Goal: Task Accomplishment & Management: Use online tool/utility

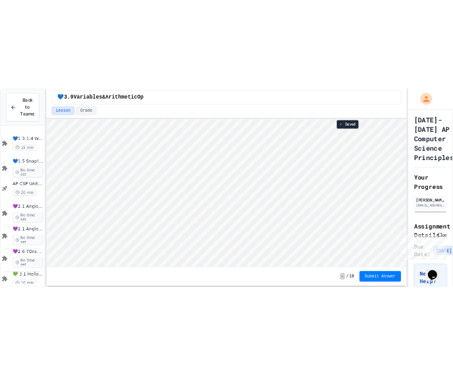
scroll to position [1, 0]
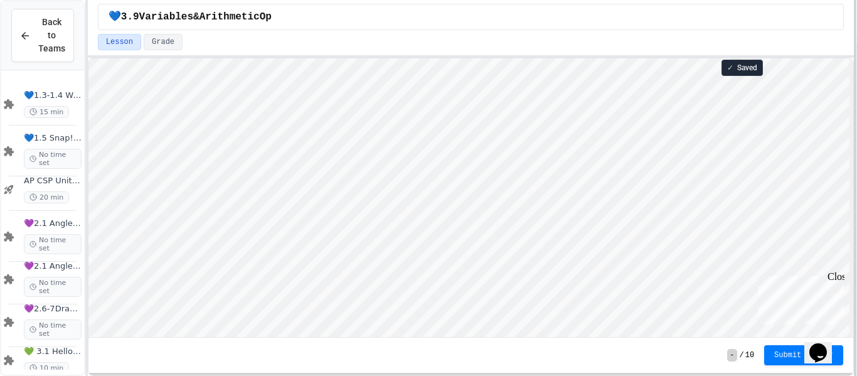
click at [856, 177] on div "Back to Teams 💙1.3-1.4 WelcometoSnap! 15 min 💙1.5 Snap! ScavengerHunt No time s…" at bounding box center [428, 188] width 857 height 376
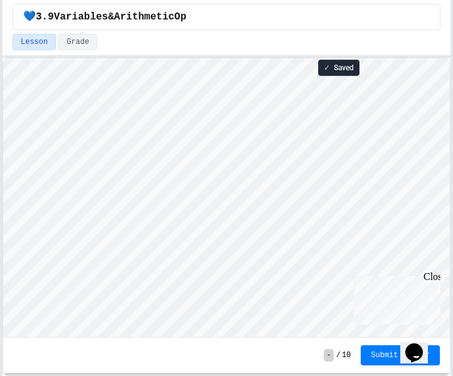
click at [0, 305] on html "We are updating our servers at 9:30PM EST [DATE]. [PERSON_NAME] should continue…" at bounding box center [226, 188] width 453 height 376
type textarea "*"
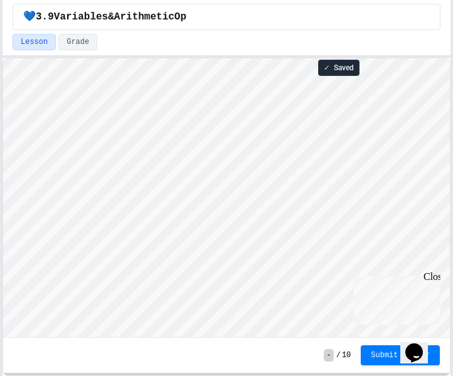
scroll to position [1, 0]
type textarea "*"
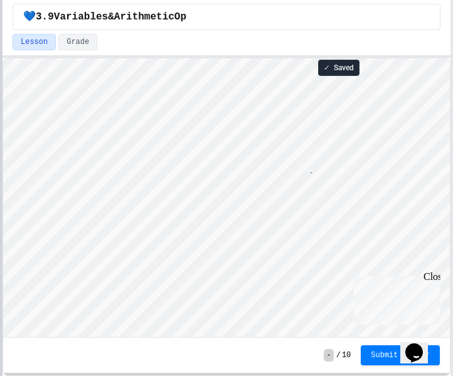
type textarea "*"
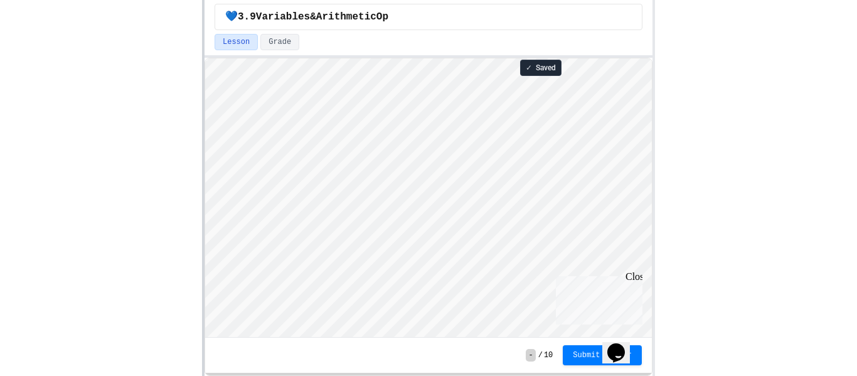
scroll to position [1, 0]
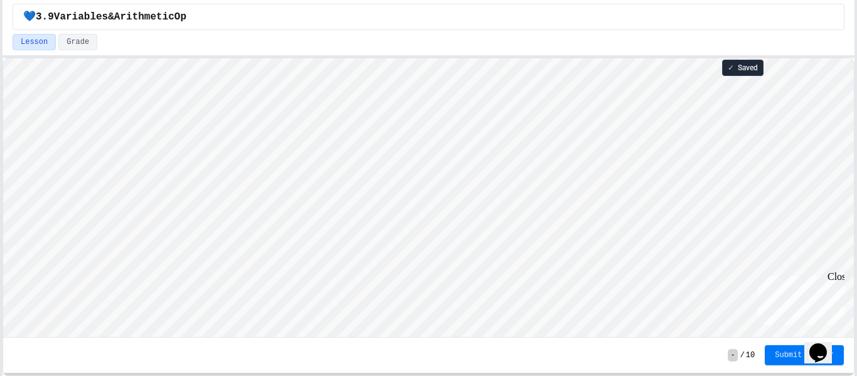
click at [777, 357] on span "Submit Answer" at bounding box center [803, 355] width 59 height 10
